Goal: Contribute content: Contribute content

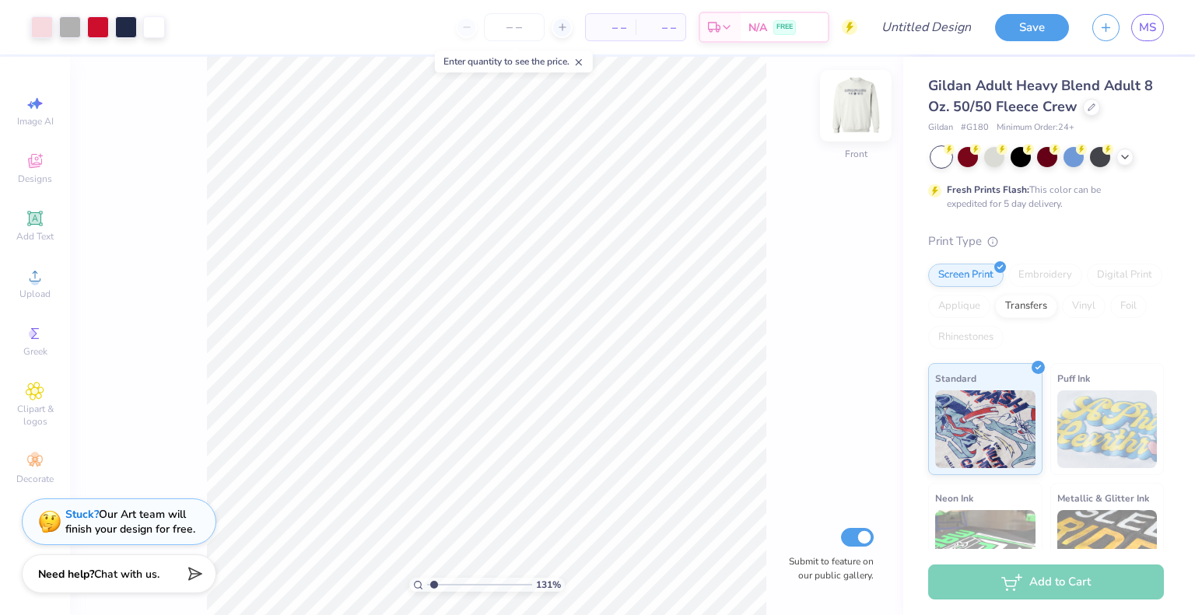
click at [855, 96] on img at bounding box center [855, 106] width 62 height 62
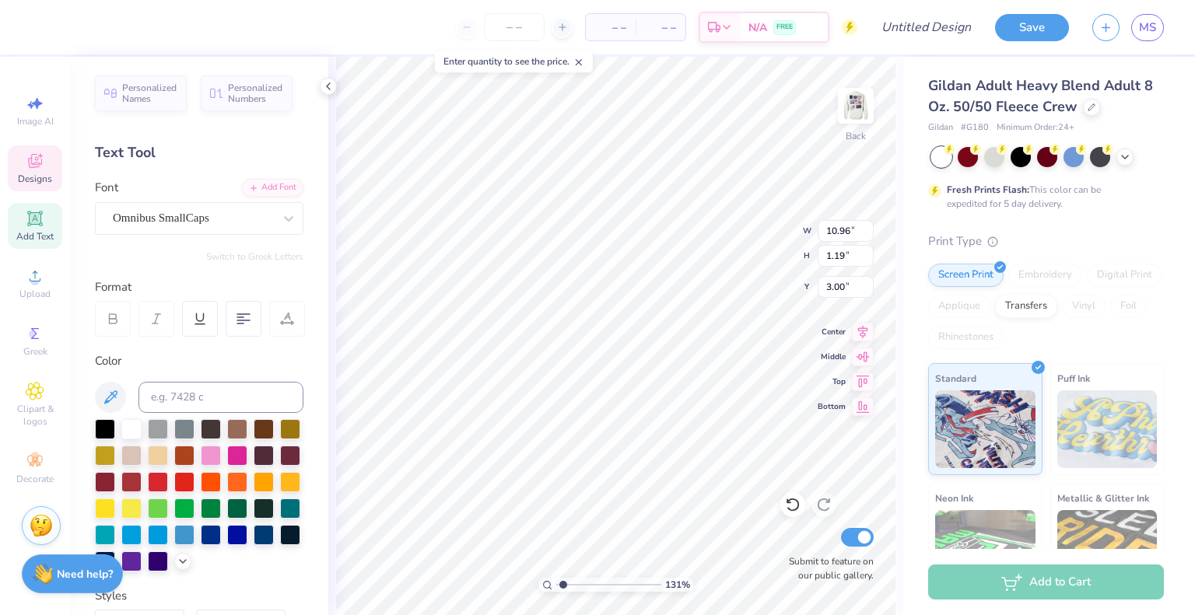
scroll to position [12, 7]
type textarea "ALPHA EPSILON PHI"
type textarea "C"
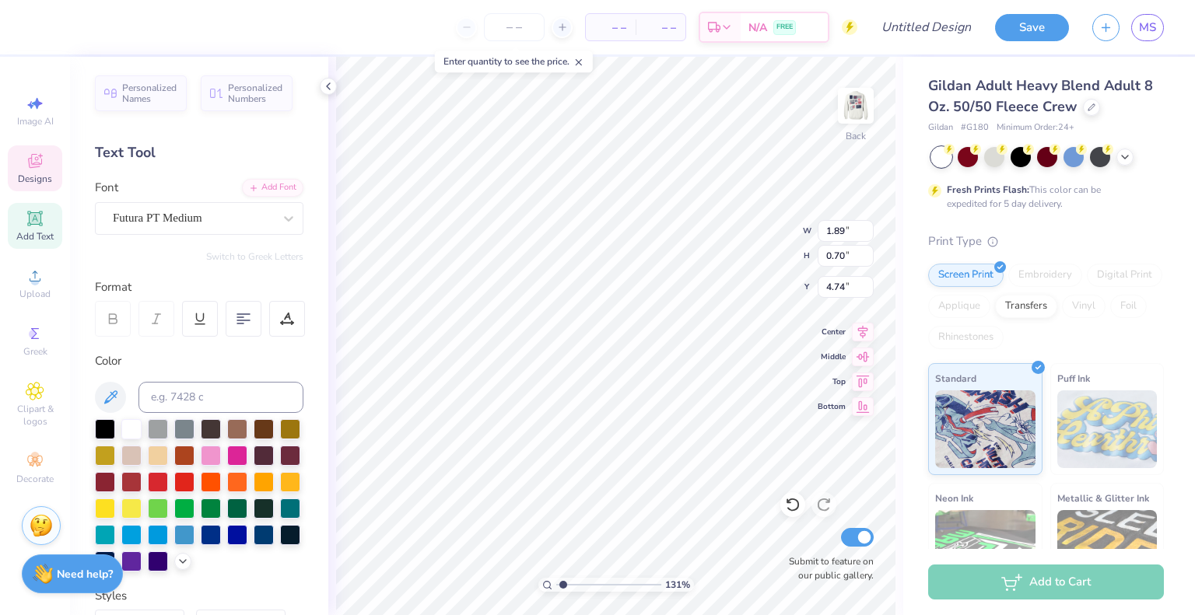
type textarea "Alpha Xi"
type input "4.75"
type textarea "1 9 0 9"
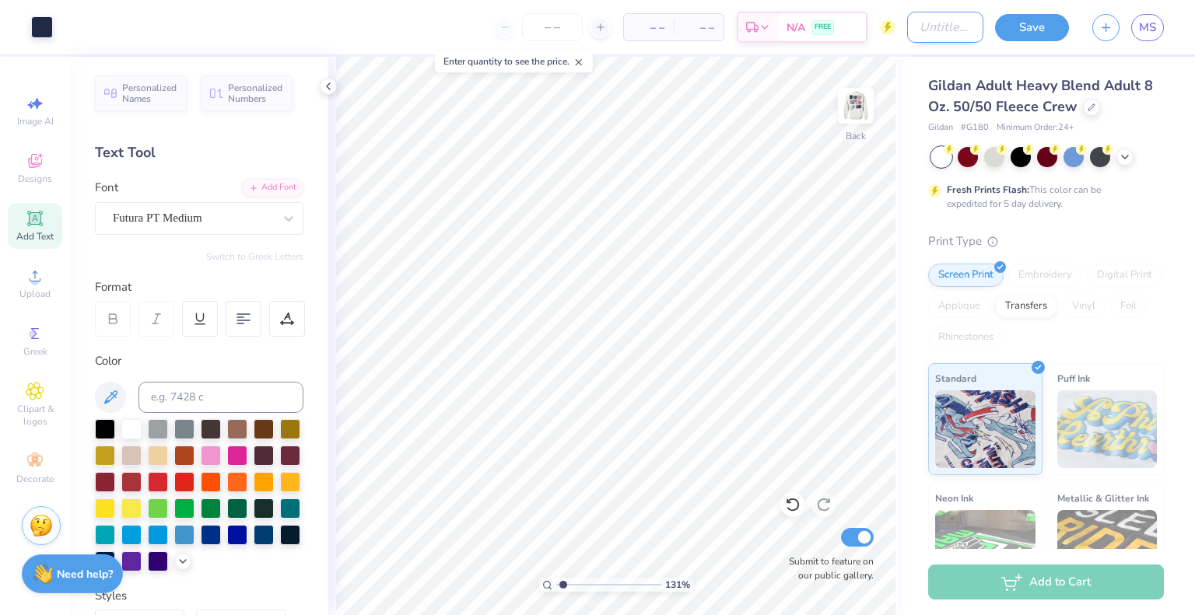
click at [907, 20] on input "Design Title" at bounding box center [945, 27] width 76 height 31
type input "new mem crewneck"
click at [1022, 25] on button "Save" at bounding box center [1032, 25] width 74 height 27
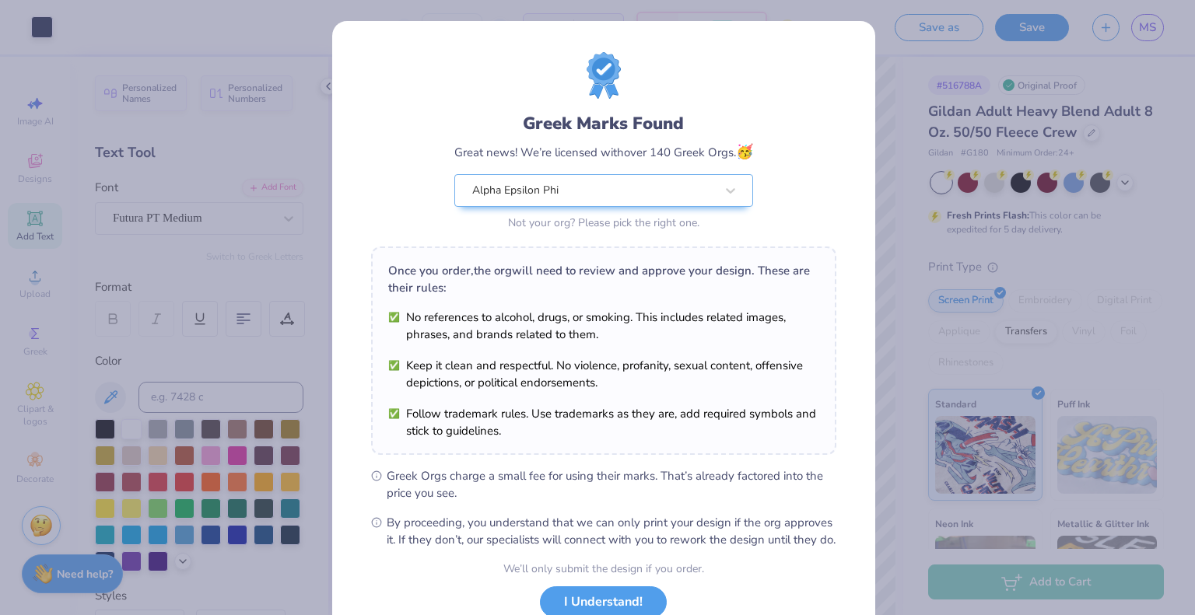
scroll to position [111, 0]
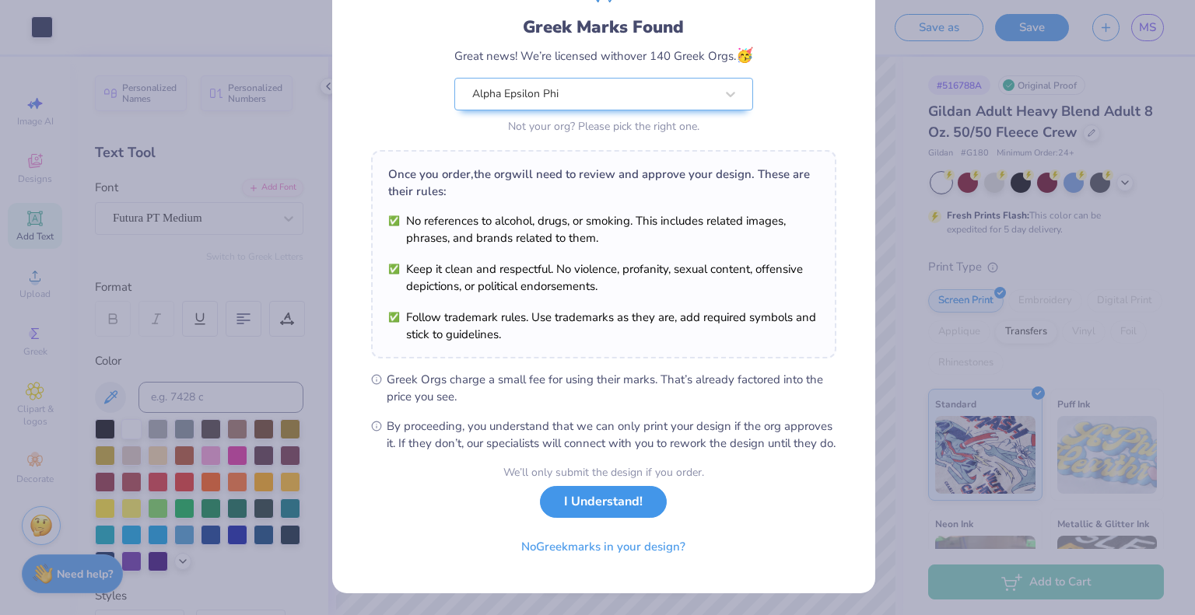
click at [630, 497] on button "I Understand!" at bounding box center [603, 502] width 127 height 32
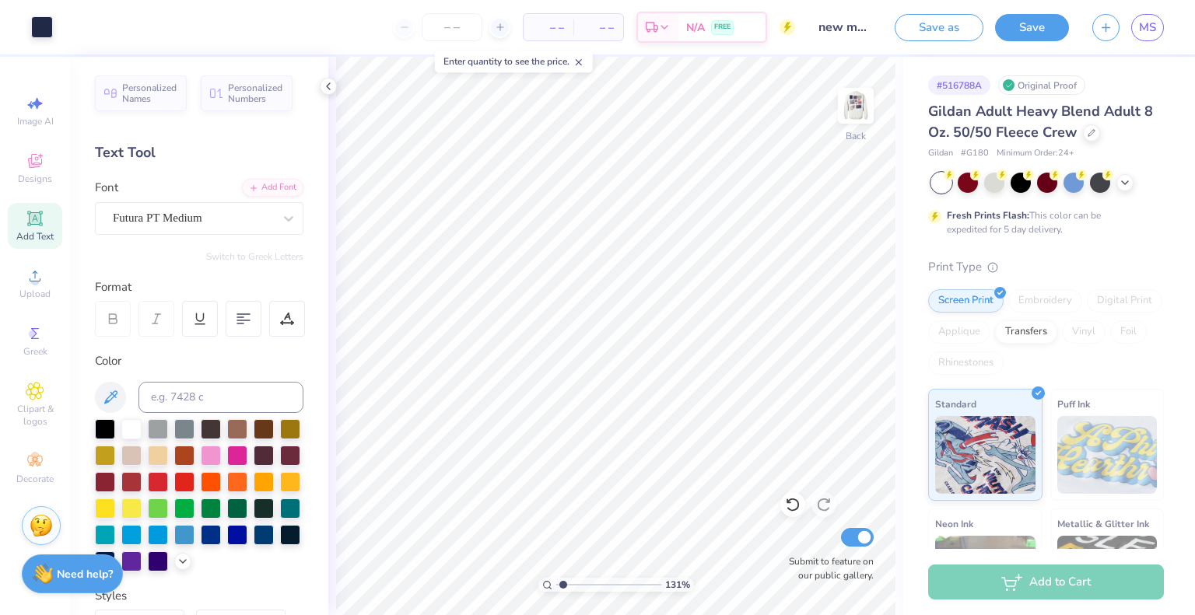
scroll to position [0, 0]
click at [858, 103] on img at bounding box center [855, 106] width 62 height 62
click at [1156, 11] on div "Save as Save MS" at bounding box center [1044, 27] width 300 height 54
click at [1144, 30] on span "MS" at bounding box center [1147, 28] width 17 height 18
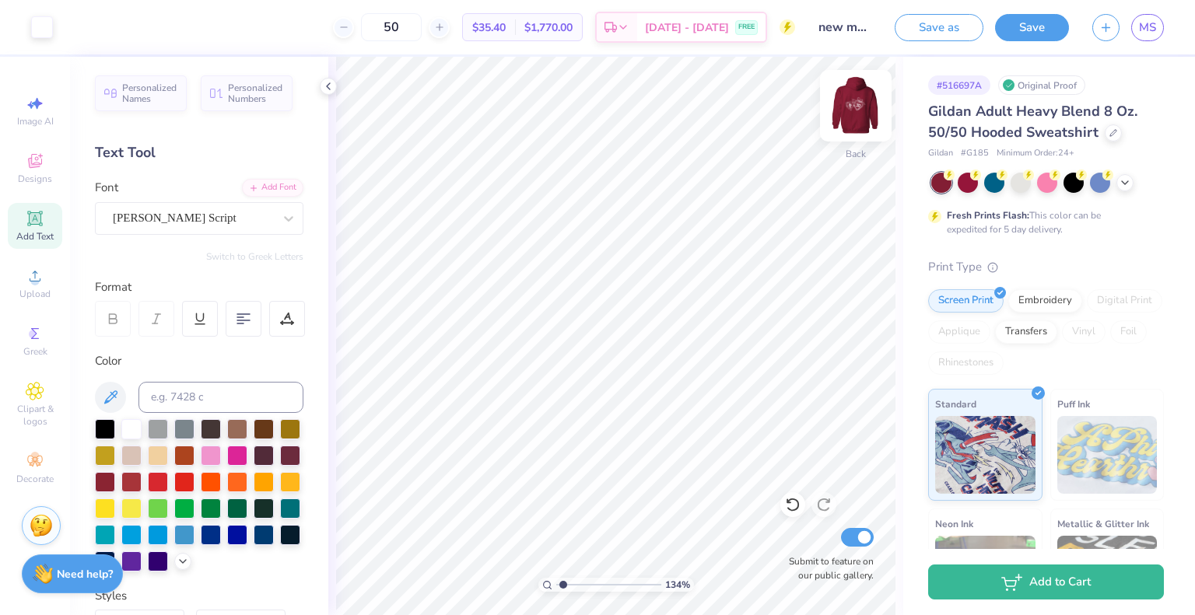
click at [844, 94] on img at bounding box center [855, 106] width 62 height 62
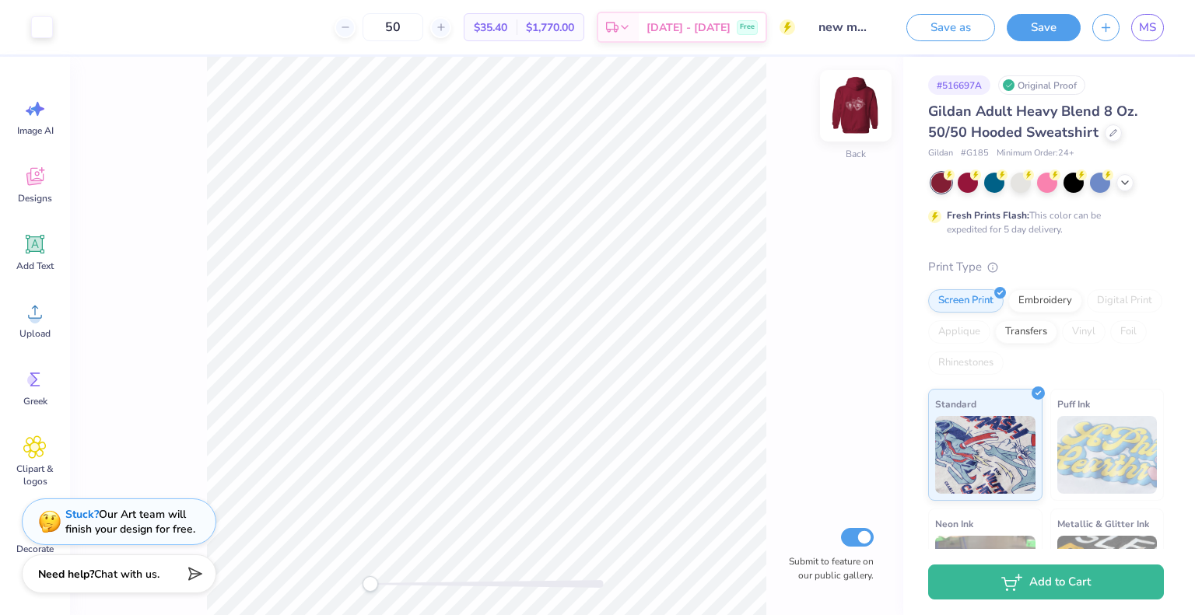
click at [861, 101] on img at bounding box center [855, 106] width 62 height 62
click at [437, 584] on div at bounding box center [486, 584] width 233 height 8
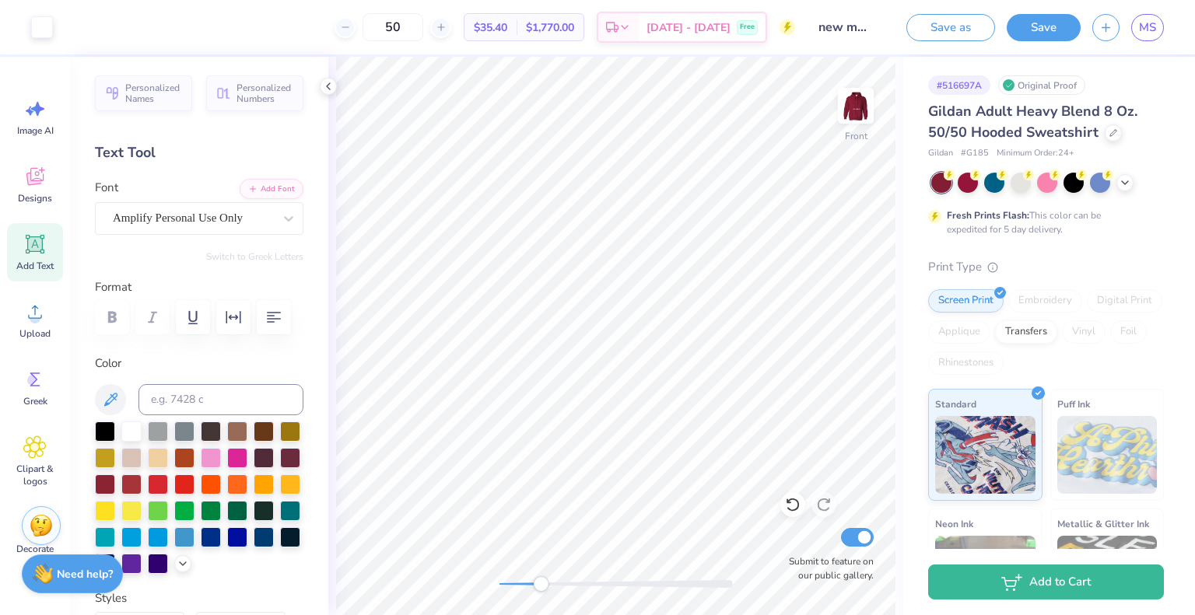
click at [541, 584] on div at bounding box center [615, 584] width 233 height 8
type input "14.05"
type input "9.12"
type input "6.27"
type input "1.06"
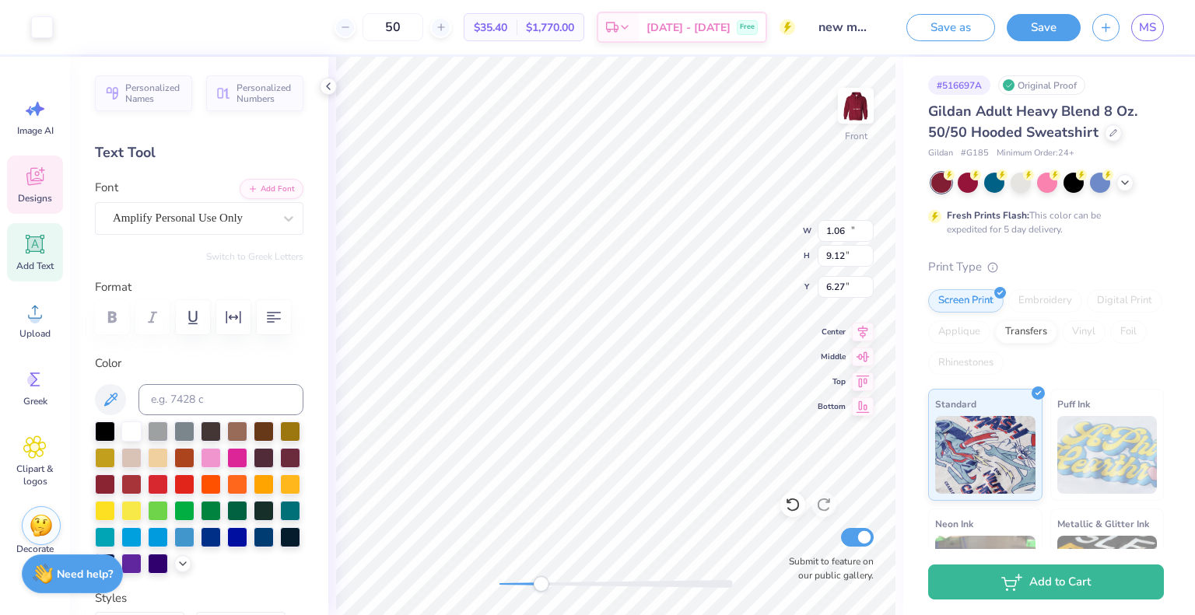
type input "0.83"
type input "12.49"
type input "14.05"
type input "9.12"
type input "6.27"
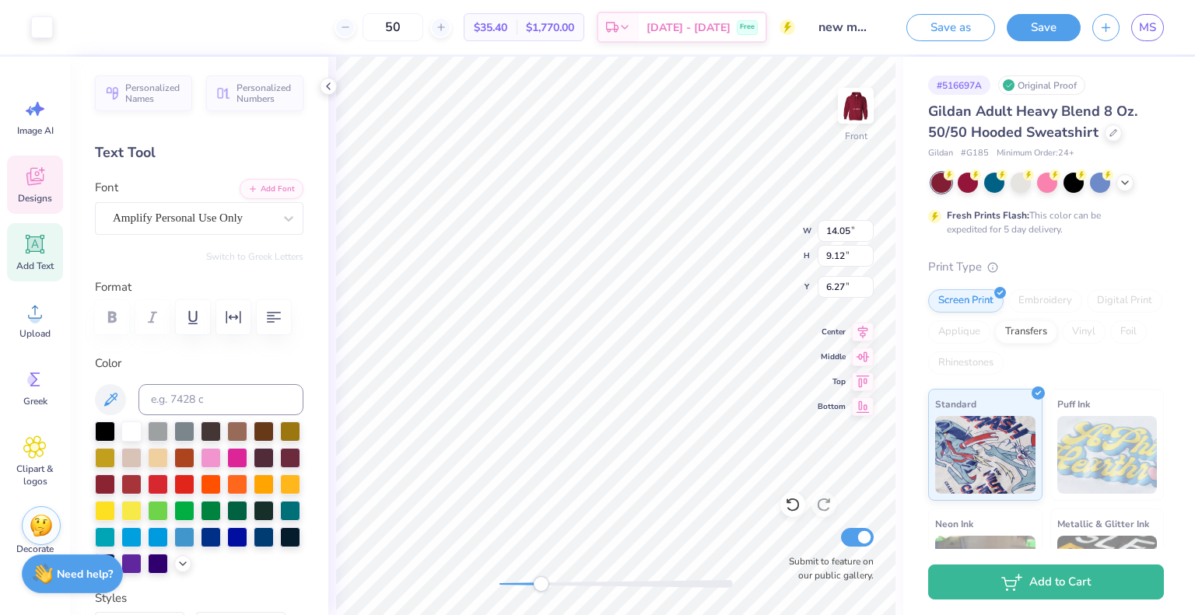
type input "0.70"
type input "0.48"
type input "11.28"
drag, startPoint x: 541, startPoint y: 581, endPoint x: 492, endPoint y: 584, distance: 49.1
click at [492, 584] on div "Accessibility label" at bounding box center [500, 584] width 16 height 16
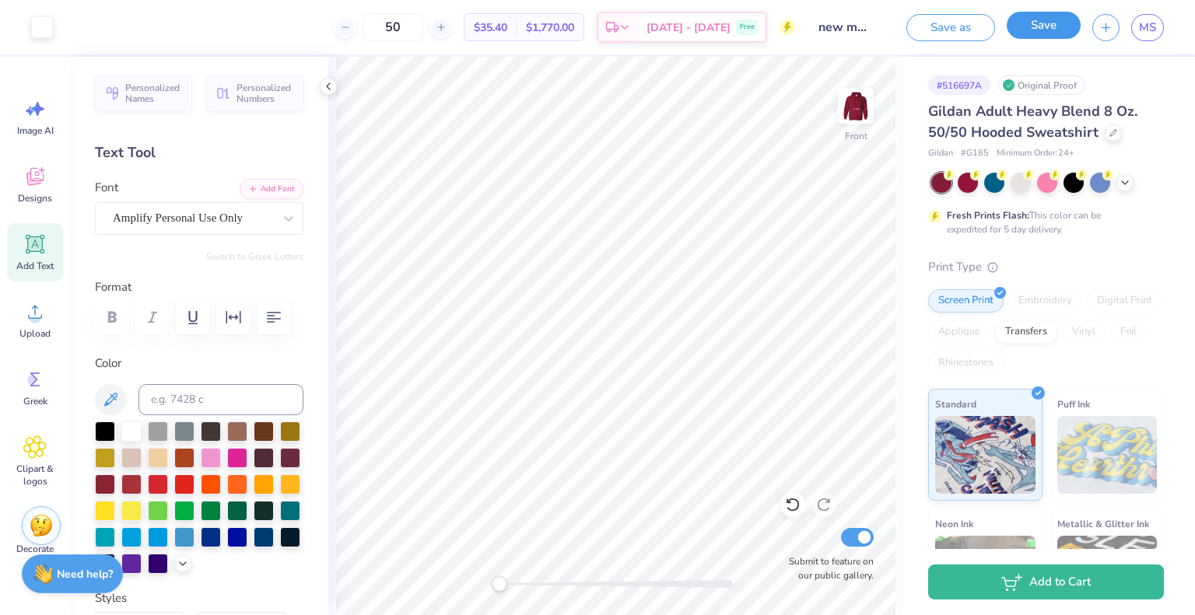
click at [1038, 24] on button "Save" at bounding box center [1043, 25] width 74 height 27
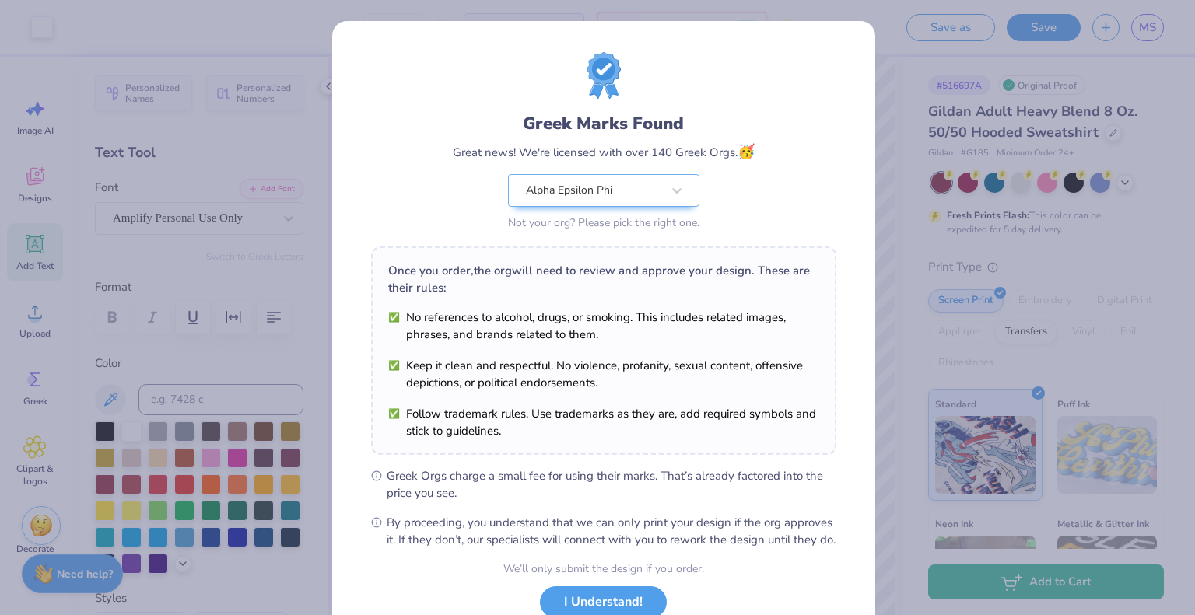
scroll to position [111, 0]
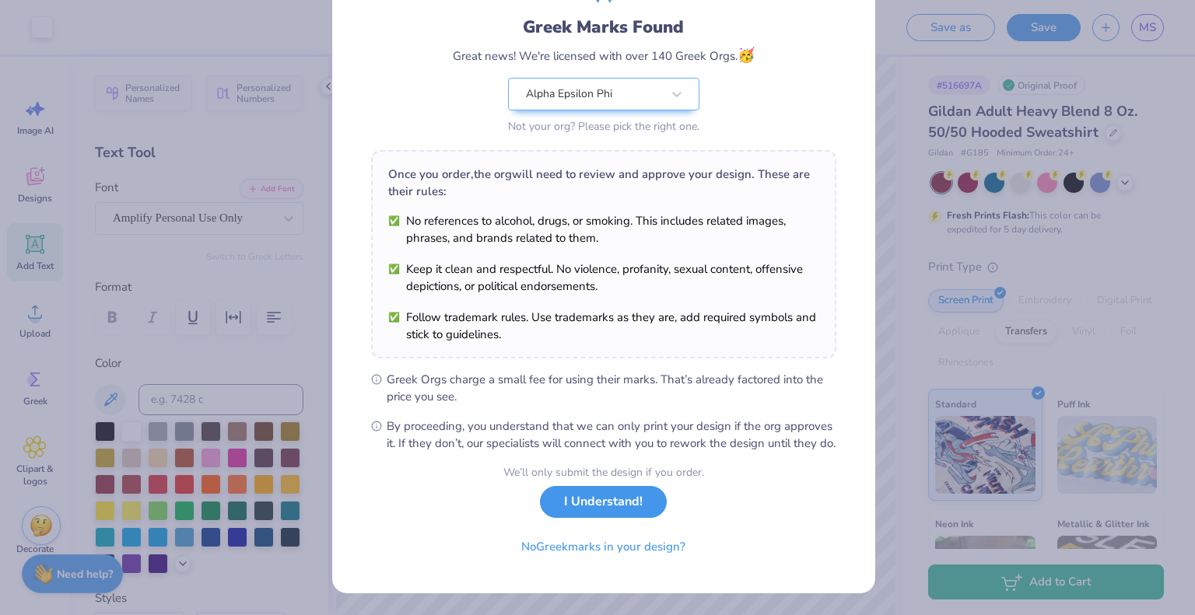
click at [565, 506] on button "I Understand!" at bounding box center [603, 502] width 127 height 32
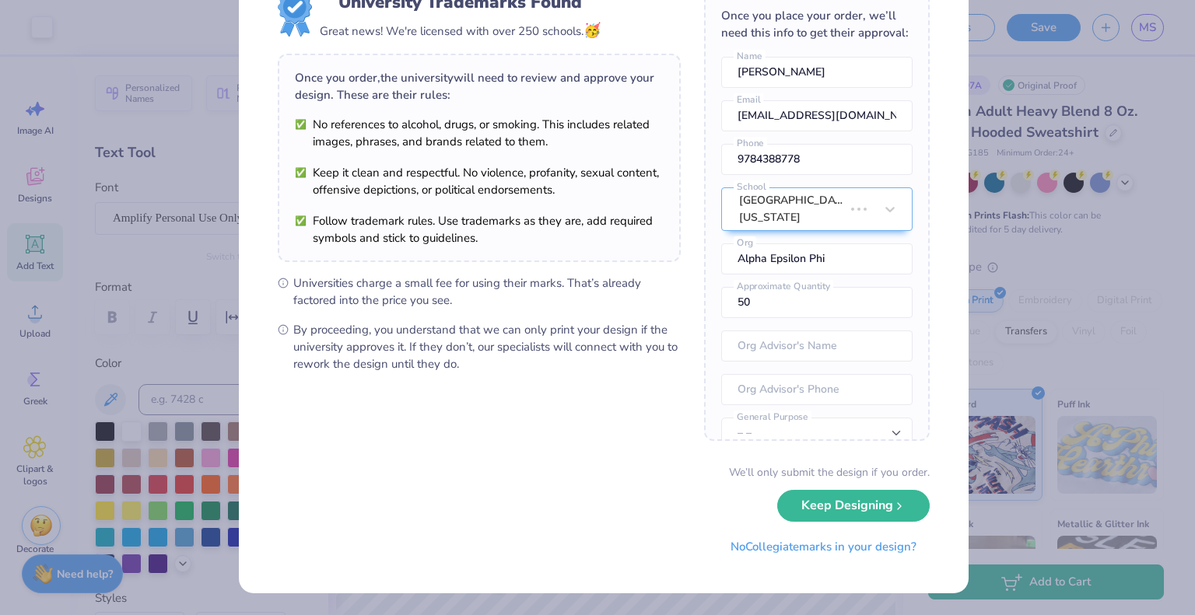
scroll to position [0, 0]
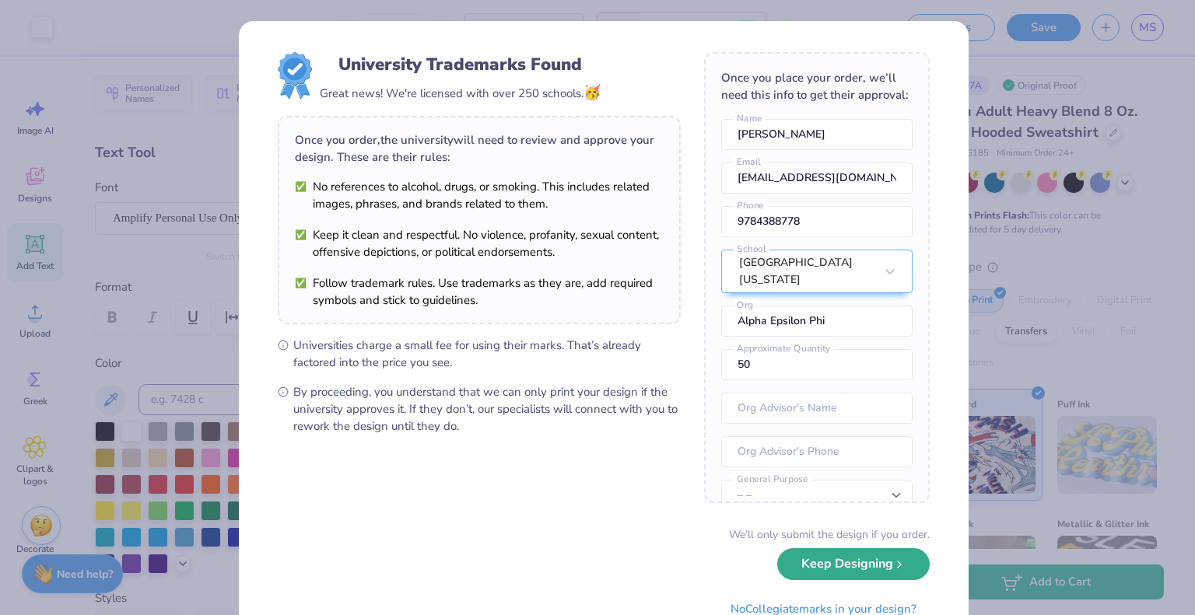
click at [810, 559] on button "Keep Designing" at bounding box center [853, 564] width 152 height 32
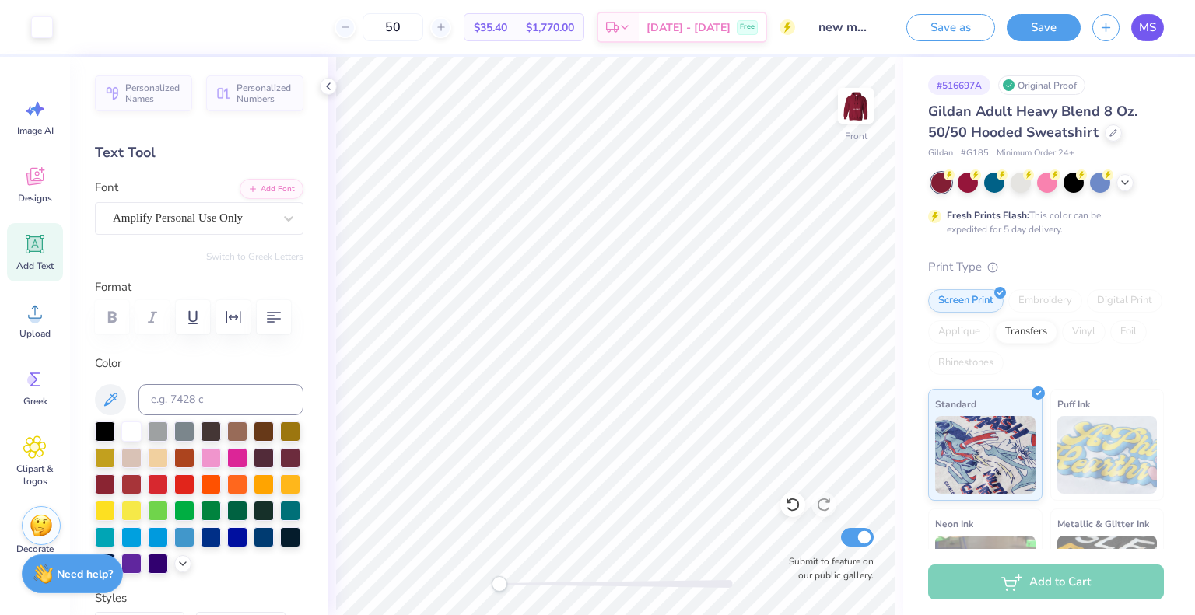
click at [1150, 23] on span "MS" at bounding box center [1147, 28] width 17 height 18
